Goal: Task Accomplishment & Management: Manage account settings

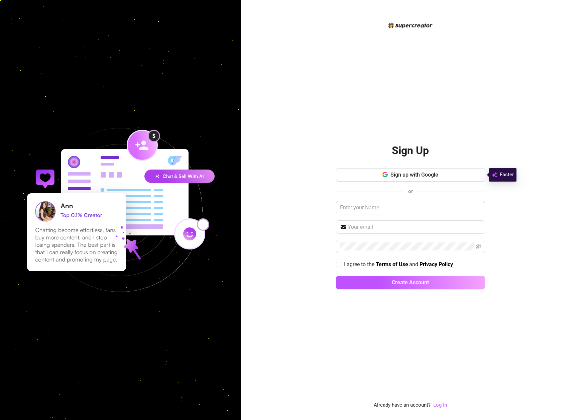
click at [439, 403] on link "Log In" at bounding box center [440, 405] width 14 height 6
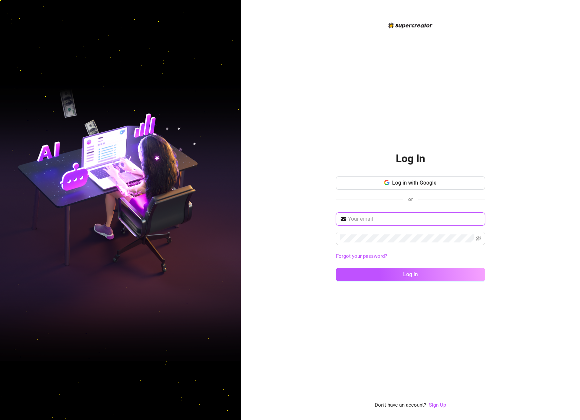
click at [379, 222] on input "text" at bounding box center [414, 219] width 133 height 8
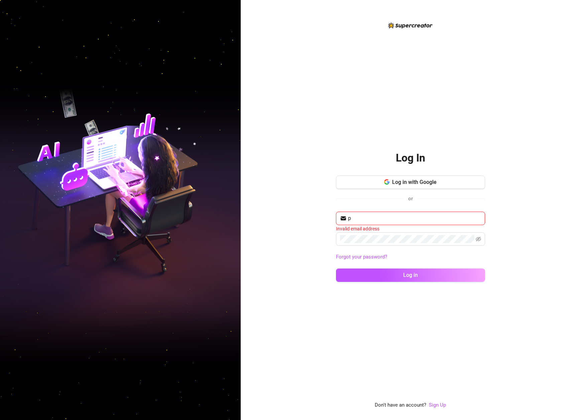
type input "packerterryn@gmail.com"
click at [336, 268] on button "Log in" at bounding box center [410, 274] width 149 height 13
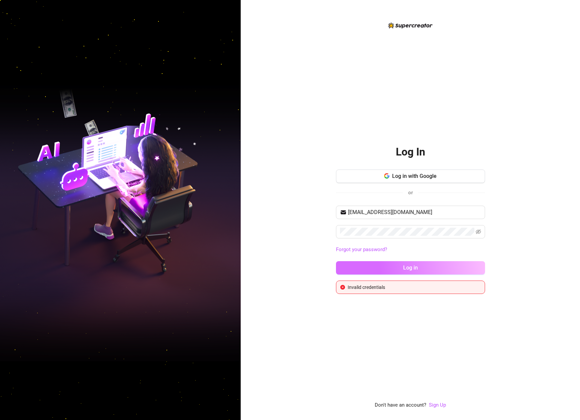
click at [429, 269] on button "Log in" at bounding box center [410, 267] width 149 height 13
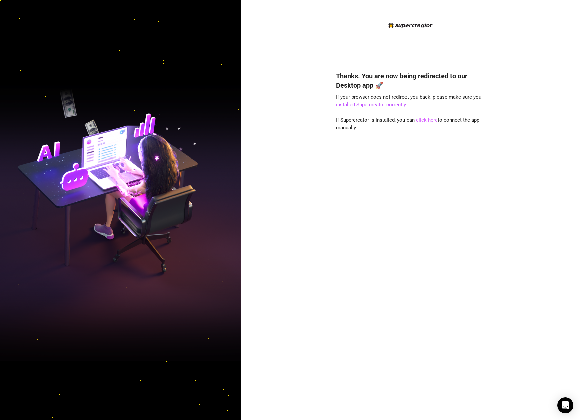
click at [422, 120] on link "click here" at bounding box center [427, 120] width 22 height 6
click at [420, 121] on link "click here" at bounding box center [427, 120] width 22 height 6
click at [392, 104] on link "installed Supercreator correctly" at bounding box center [371, 105] width 70 height 6
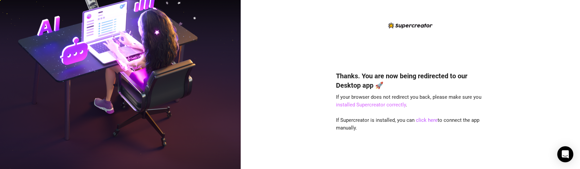
click at [376, 106] on link "installed Supercreator correctly" at bounding box center [371, 105] width 70 height 6
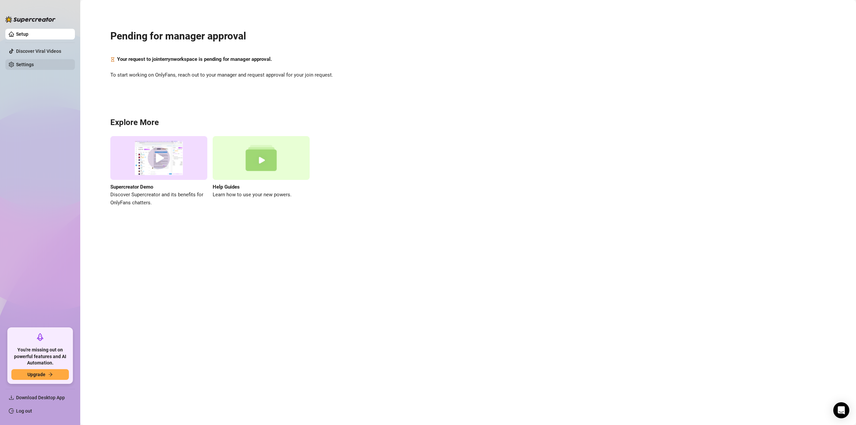
click at [32, 65] on link "Settings" at bounding box center [25, 64] width 18 height 5
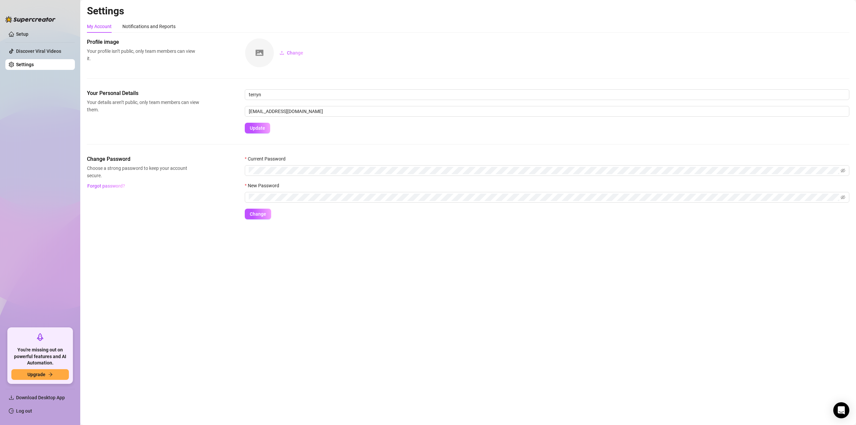
click at [314, 73] on div "Profile image Your profile isn’t public, only team members can view it. Change" at bounding box center [468, 63] width 762 height 51
click at [28, 36] on link "Setup" at bounding box center [22, 33] width 12 height 5
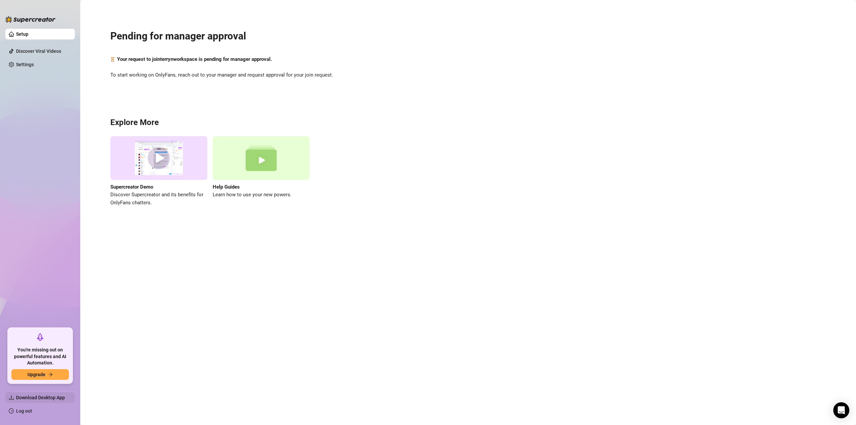
click at [58, 396] on span "Download Desktop App" at bounding box center [40, 397] width 49 height 5
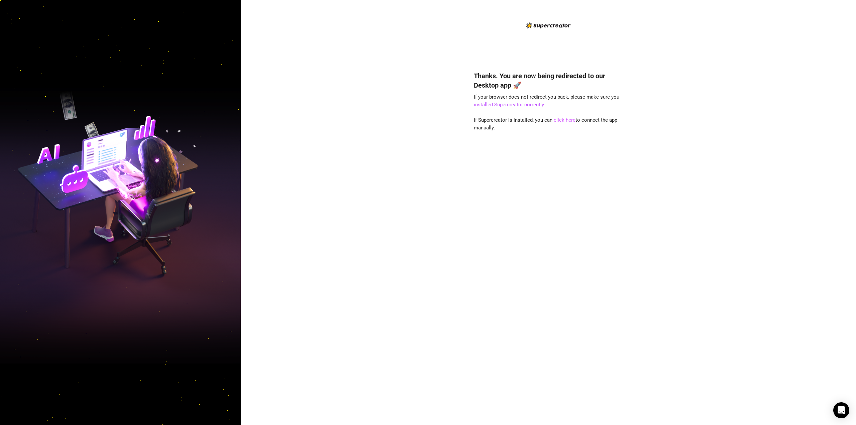
click at [563, 119] on link "click here" at bounding box center [565, 120] width 22 height 6
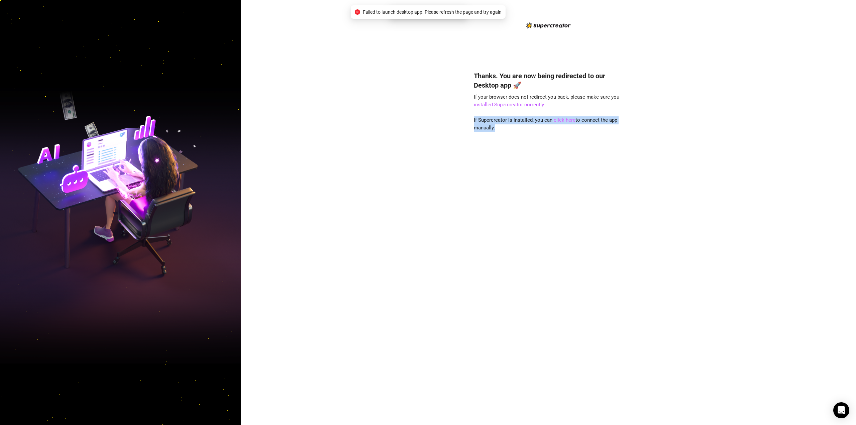
click at [563, 119] on link "click here" at bounding box center [565, 120] width 22 height 6
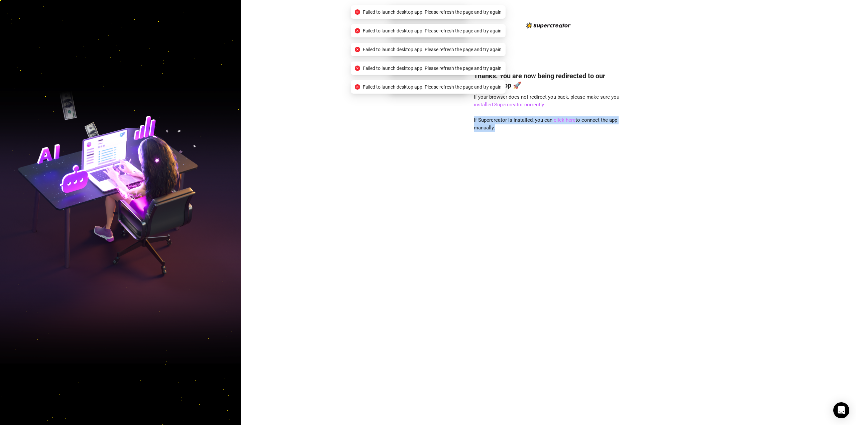
click at [563, 119] on link "click here" at bounding box center [565, 120] width 22 height 6
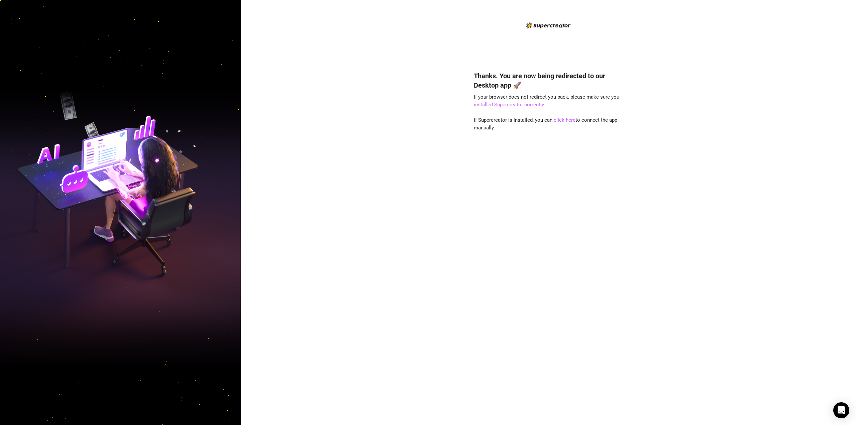
click at [517, 105] on link "installed Supercreator correctly" at bounding box center [509, 105] width 70 height 6
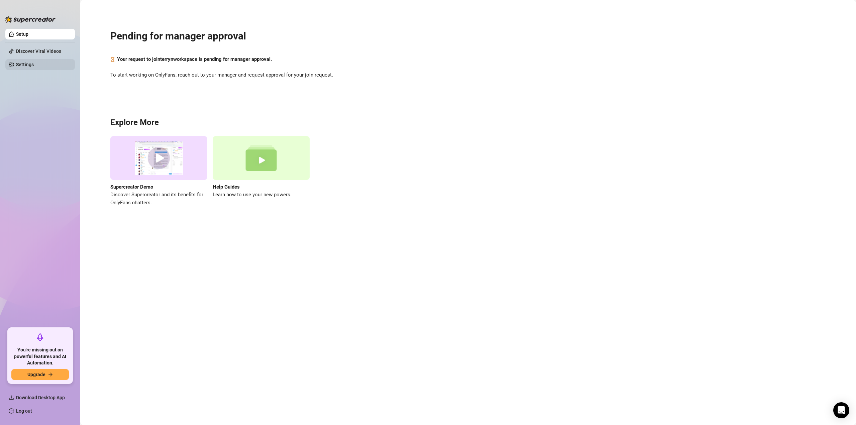
click at [31, 66] on link "Settings" at bounding box center [25, 64] width 18 height 5
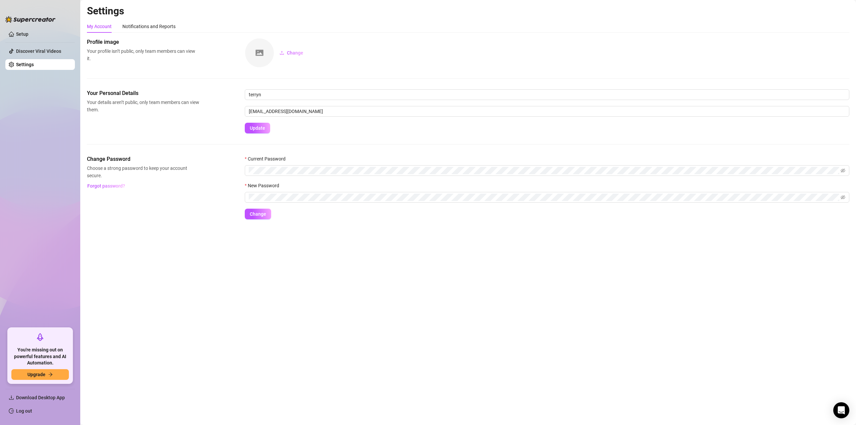
click at [43, 45] on ul "Setup Discover Viral Videos Settings" at bounding box center [40, 175] width 70 height 299
click at [39, 48] on link "Discover Viral Videos" at bounding box center [38, 50] width 45 height 5
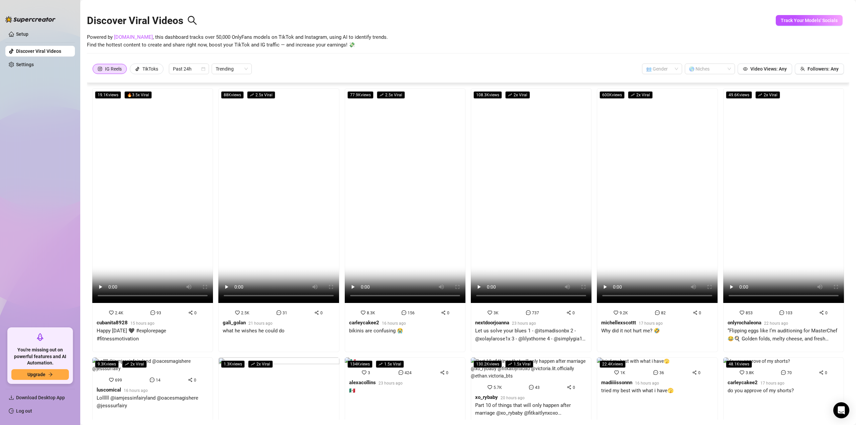
click at [33, 24] on div at bounding box center [30, 16] width 50 height 20
click at [25, 15] on div at bounding box center [30, 16] width 50 height 20
click at [12, 42] on li at bounding box center [40, 42] width 70 height 0
click at [15, 40] on ul "Setup Discover Viral Videos Settings" at bounding box center [40, 175] width 70 height 299
click at [20, 35] on link "Setup" at bounding box center [22, 33] width 12 height 5
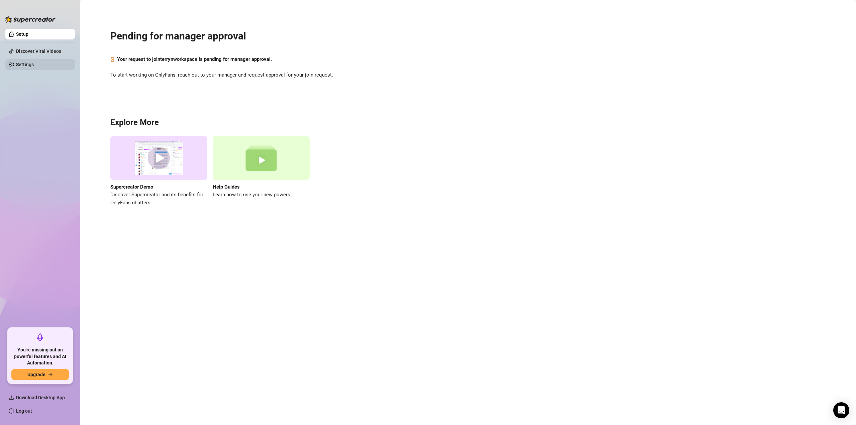
click at [34, 62] on link "Settings" at bounding box center [25, 64] width 18 height 5
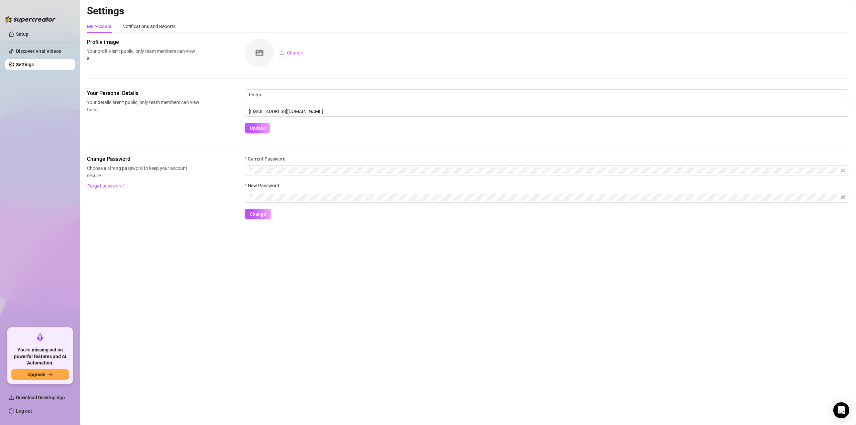
click at [22, 41] on ul "Setup Discover Viral Videos Settings" at bounding box center [40, 175] width 70 height 299
click at [23, 35] on link "Setup" at bounding box center [22, 33] width 12 height 5
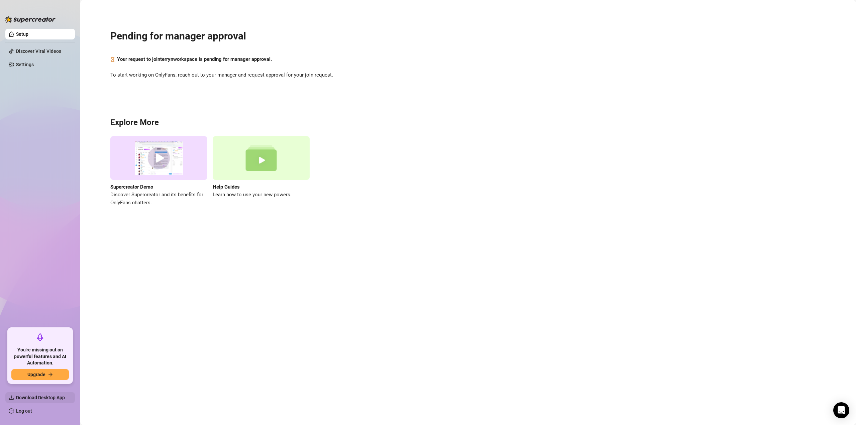
click at [62, 396] on span "Download Desktop App" at bounding box center [40, 397] width 49 height 5
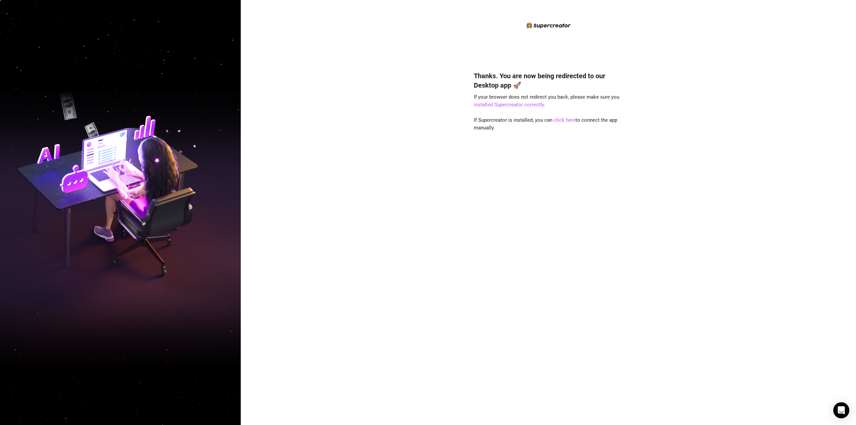
click at [704, 370] on div "Thanks. You are now being redirected to our Desktop app 🚀 If your browser does …" at bounding box center [548, 212] width 615 height 425
click at [446, 76] on div "Thanks. You are now being redirected to our Desktop app 🚀 If your browser does …" at bounding box center [548, 212] width 615 height 425
click at [524, 108] on link "installed Supercreator correctly" at bounding box center [509, 105] width 70 height 6
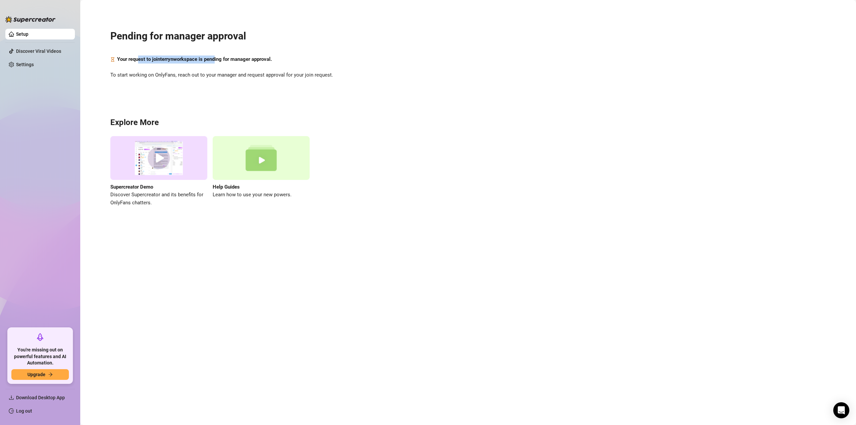
drag, startPoint x: 139, startPoint y: 64, endPoint x: 216, endPoint y: 58, distance: 76.9
click at [216, 58] on span "Your request to join [PERSON_NAME] workspace is pending for manager approval." at bounding box center [194, 60] width 155 height 8
click at [127, 52] on div "Pending for manager approval Your request to join [PERSON_NAME] workspace is pe…" at bounding box center [468, 114] width 762 height 219
drag, startPoint x: 127, startPoint y: 52, endPoint x: 117, endPoint y: 37, distance: 17.6
click at [127, 51] on div "Pending for manager approval Your request to join [PERSON_NAME] workspace is pe…" at bounding box center [468, 114] width 762 height 219
